Goal: Information Seeking & Learning: Learn about a topic

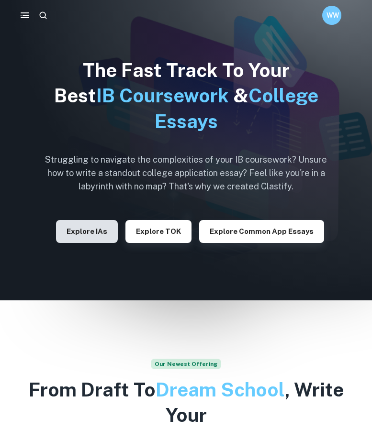
click at [90, 224] on button "Explore IAs" at bounding box center [87, 231] width 62 height 23
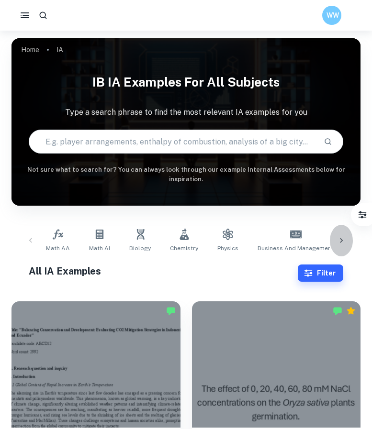
click at [344, 243] on icon at bounding box center [341, 241] width 10 height 10
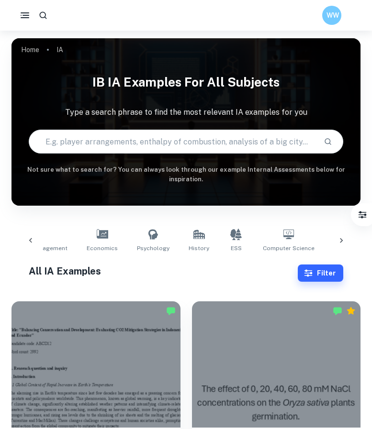
scroll to position [0, 266]
click at [88, 244] on span "Economics" at bounding box center [101, 248] width 31 height 9
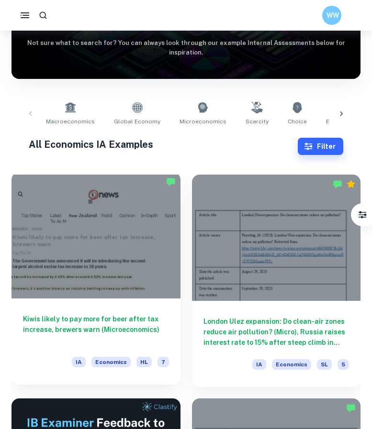
scroll to position [196, 0]
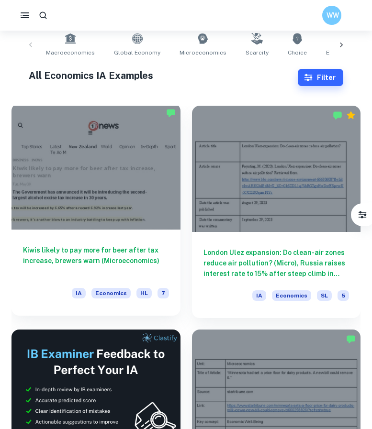
click at [140, 260] on h6 "Kiwis likely to pay more for beer after tax increase, brewers warn (Microeconom…" at bounding box center [96, 261] width 146 height 32
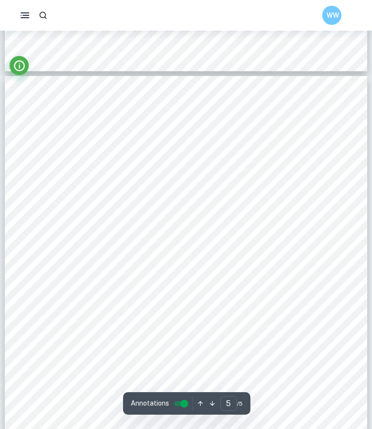
scroll to position [2149, 0]
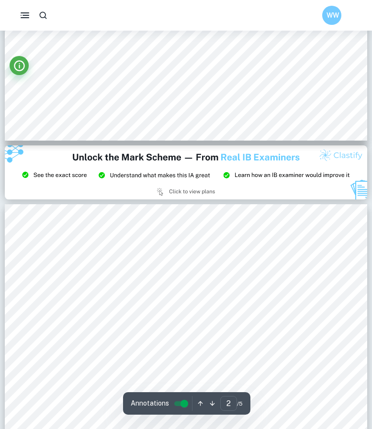
type input "3"
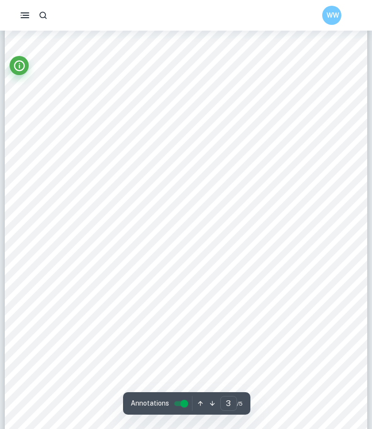
scroll to position [1266, 0]
